Goal: Task Accomplishment & Management: Use online tool/utility

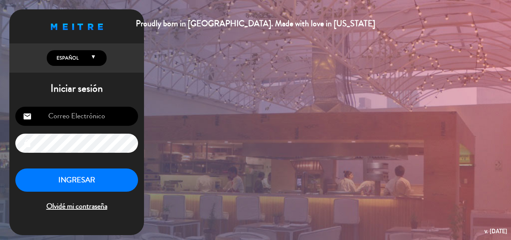
type input "[PERSON_NAME][EMAIL_ADDRESS][DOMAIN_NAME]"
click at [108, 185] on button "INGRESAR" at bounding box center [76, 180] width 123 height 24
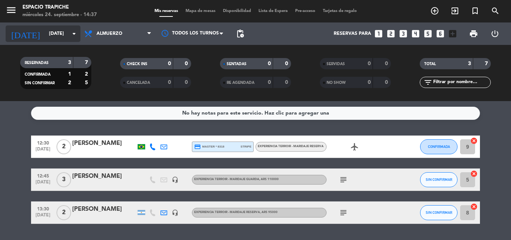
click at [57, 34] on input "[DATE]" at bounding box center [76, 33] width 63 height 13
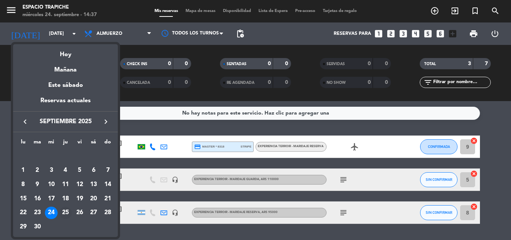
click at [67, 209] on div "25" at bounding box center [65, 212] width 13 height 13
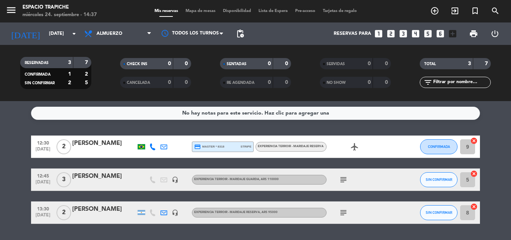
type input "[DEMOGRAPHIC_DATA][DATE]"
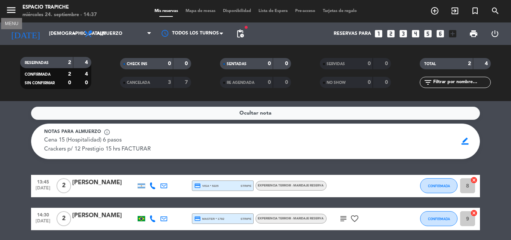
click at [10, 12] on icon "menu" at bounding box center [11, 9] width 11 height 11
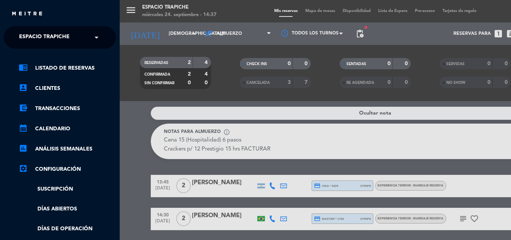
click at [37, 38] on span "Espacio Trapiche" at bounding box center [44, 38] width 50 height 16
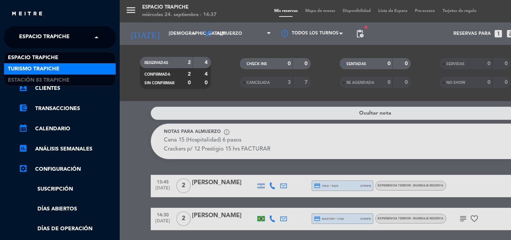
click at [55, 67] on span "Turismo Trapiche" at bounding box center [34, 69] width 52 height 9
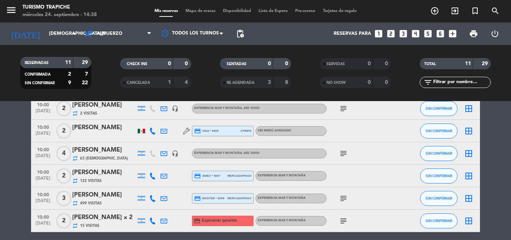
scroll to position [37, 0]
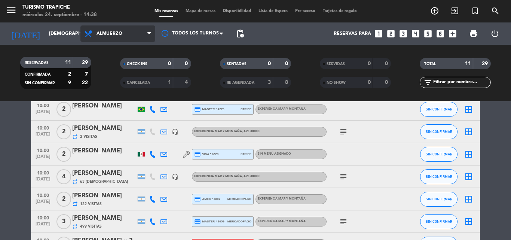
click at [106, 39] on span "Almuerzo" at bounding box center [117, 33] width 75 height 16
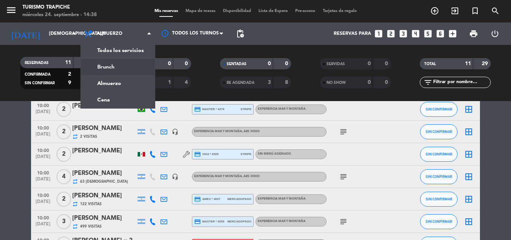
click at [103, 65] on div "menu Turismo Trapiche [DATE] 24. septiembre - 14:38 Mis reservas Mapa de mesas …" at bounding box center [255, 50] width 511 height 101
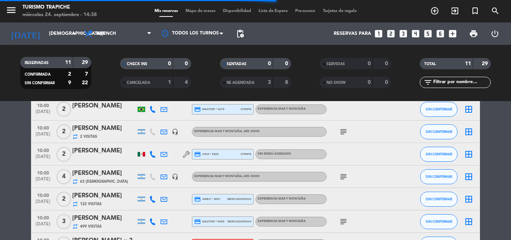
scroll to position [0, 0]
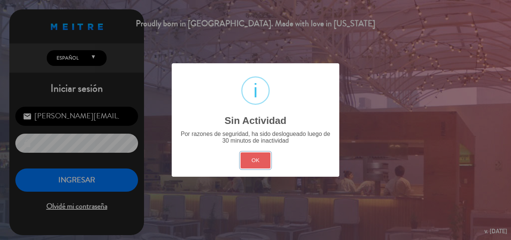
click at [265, 166] on button "OK" at bounding box center [255, 160] width 30 height 16
